Goal: Information Seeking & Learning: Learn about a topic

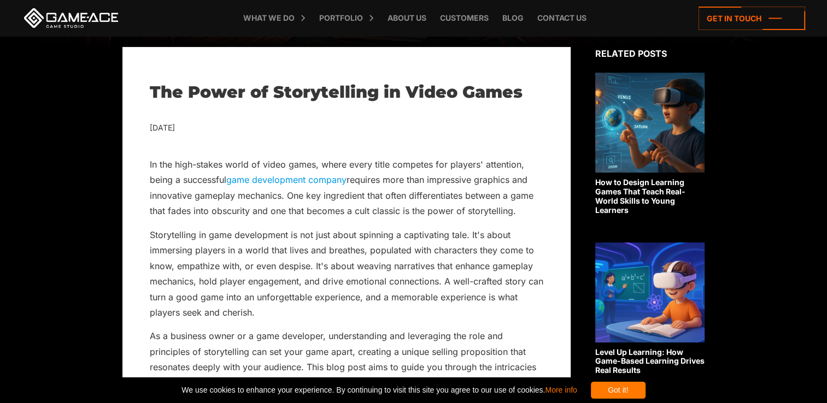
scroll to position [254, 0]
click at [315, 127] on div "[DATE]" at bounding box center [346, 128] width 393 height 14
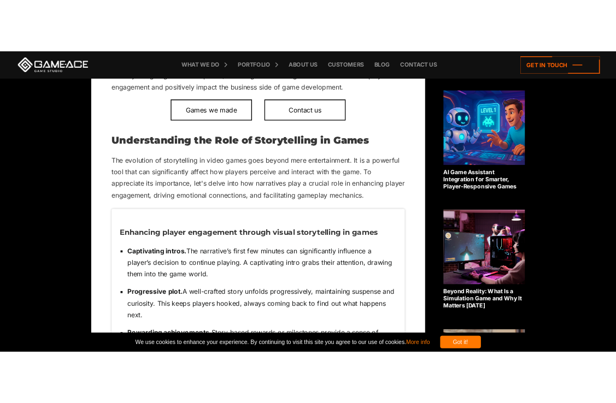
scroll to position [606, 0]
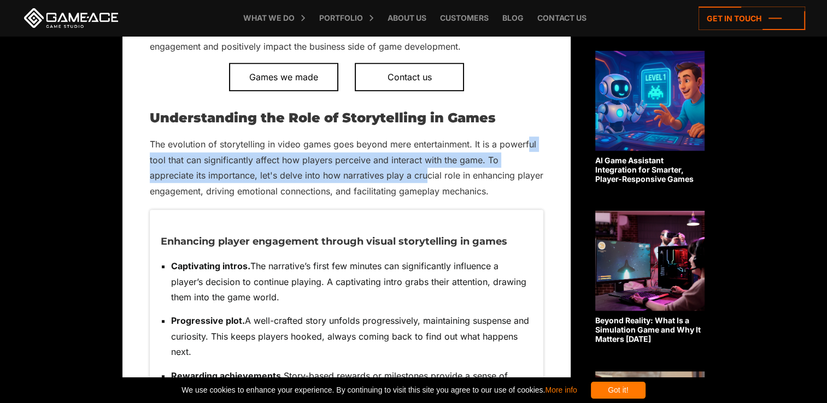
drag, startPoint x: 528, startPoint y: 147, endPoint x: 426, endPoint y: 175, distance: 105.9
click at [426, 175] on p "The evolution of storytelling in video games goes beyond mere entertainment. It…" at bounding box center [346, 168] width 393 height 62
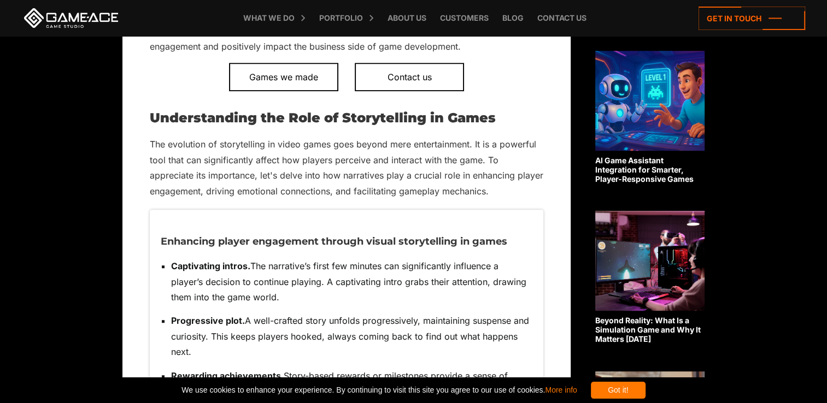
click at [499, 176] on p "The evolution of storytelling in video games goes beyond mere entertainment. It…" at bounding box center [346, 168] width 393 height 62
click at [397, 147] on p "The evolution of storytelling in video games goes beyond mere entertainment. It…" at bounding box center [346, 168] width 393 height 62
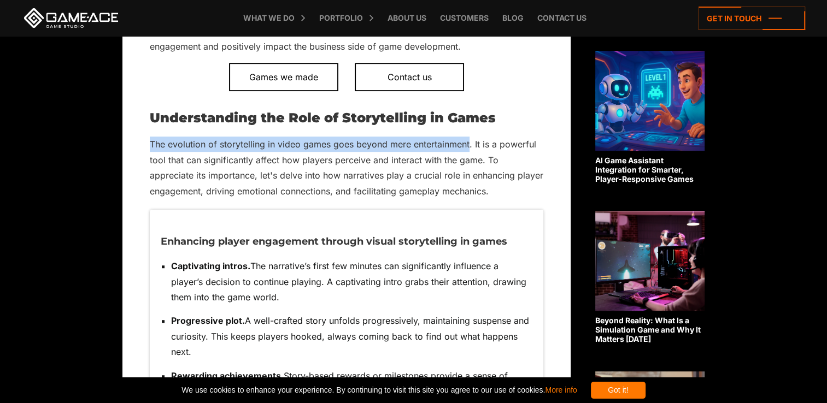
drag, startPoint x: 468, startPoint y: 142, endPoint x: 130, endPoint y: 141, distance: 338.3
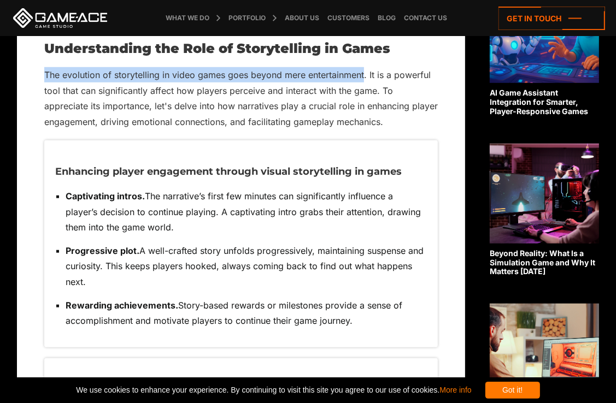
click at [292, 73] on p "The evolution of storytelling in video games goes beyond mere entertainment. It…" at bounding box center [240, 98] width 393 height 62
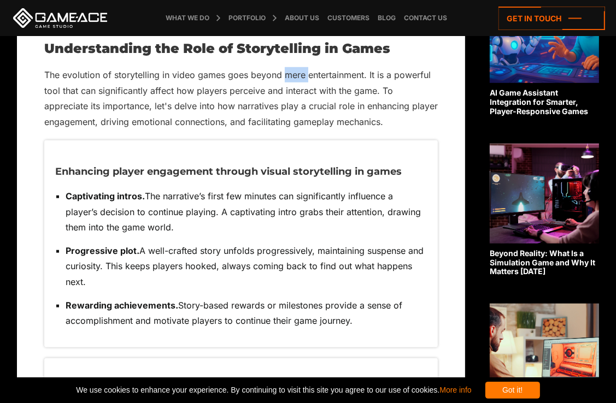
click at [292, 73] on p "The evolution of storytelling in video games goes beyond mere entertainment. It…" at bounding box center [240, 98] width 393 height 62
drag, startPoint x: 292, startPoint y: 73, endPoint x: 220, endPoint y: 78, distance: 72.3
click at [220, 78] on p "The evolution of storytelling in video games goes beyond mere entertainment. It…" at bounding box center [240, 98] width 393 height 62
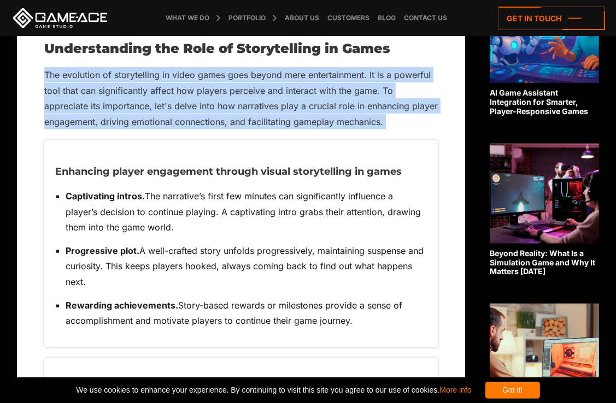
click at [220, 78] on p "The evolution of storytelling in video games goes beyond mere entertainment. It…" at bounding box center [240, 98] width 393 height 62
drag, startPoint x: 220, startPoint y: 78, endPoint x: 365, endPoint y: 78, distance: 144.8
click at [365, 78] on p "The evolution of storytelling in video games goes beyond mere entertainment. It…" at bounding box center [240, 98] width 393 height 62
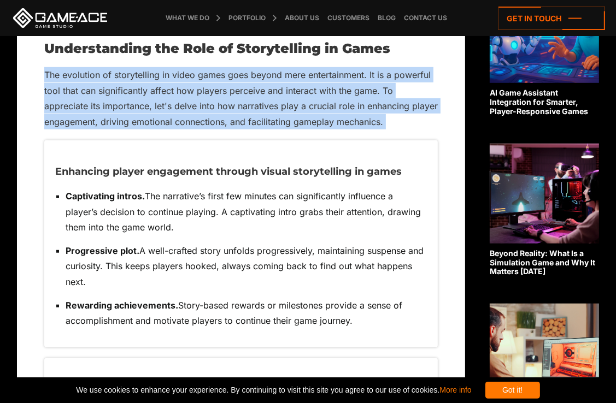
click at [366, 68] on p "The evolution of storytelling in video games goes beyond mere entertainment. It…" at bounding box center [240, 98] width 393 height 62
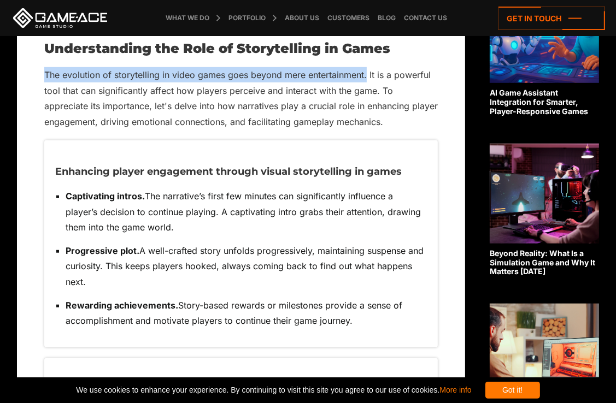
drag, startPoint x: 366, startPoint y: 68, endPoint x: 44, endPoint y: 69, distance: 321.9
click at [44, 69] on p "The evolution of storytelling in video games goes beyond mere entertainment. It…" at bounding box center [240, 98] width 393 height 62
copy p "The evolution of storytelling in video games goes beyond mere entertainment."
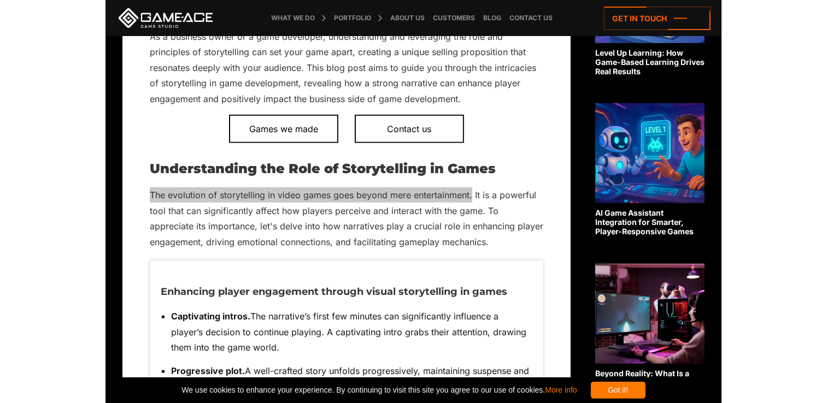
scroll to position [545, 0]
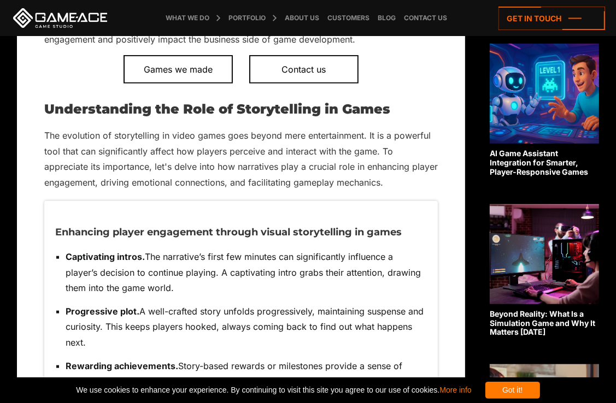
click at [430, 143] on p "The evolution of storytelling in video games goes beyond mere entertainment. It…" at bounding box center [240, 159] width 393 height 62
